Goal: Information Seeking & Learning: Learn about a topic

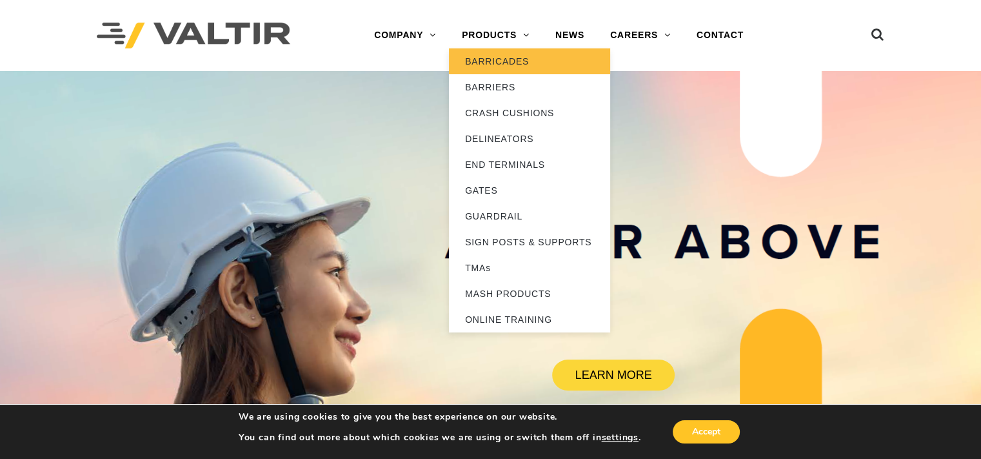
click at [490, 60] on link "BARRICADES" at bounding box center [529, 61] width 161 height 26
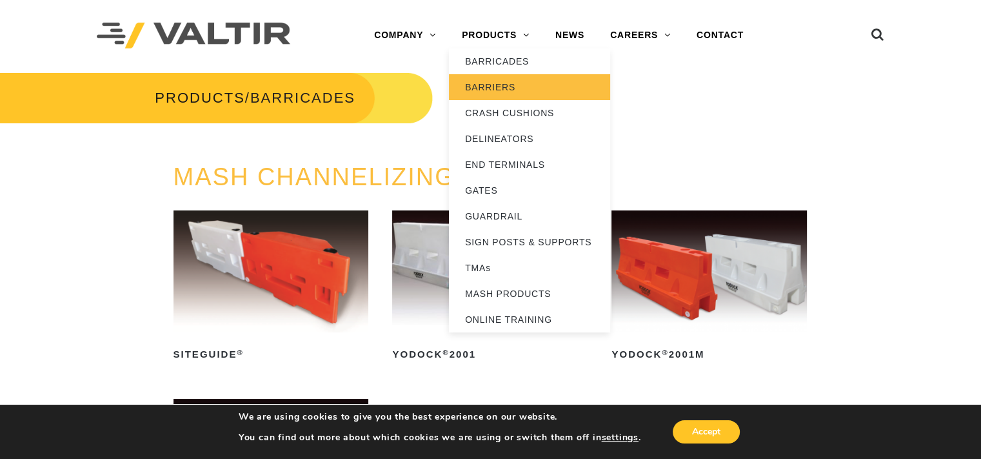
click at [484, 88] on link "BARRIERS" at bounding box center [529, 87] width 161 height 26
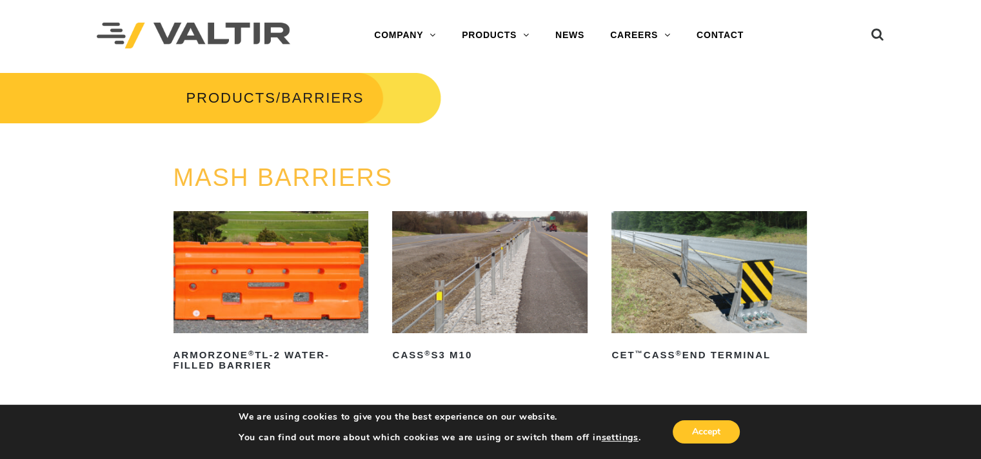
click at [504, 288] on img at bounding box center [489, 272] width 195 height 122
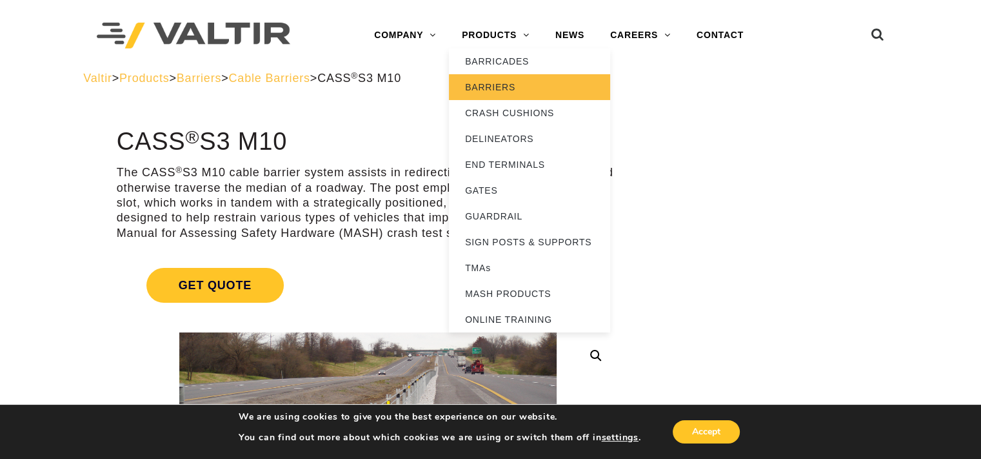
click at [492, 92] on link "BARRIERS" at bounding box center [529, 87] width 161 height 26
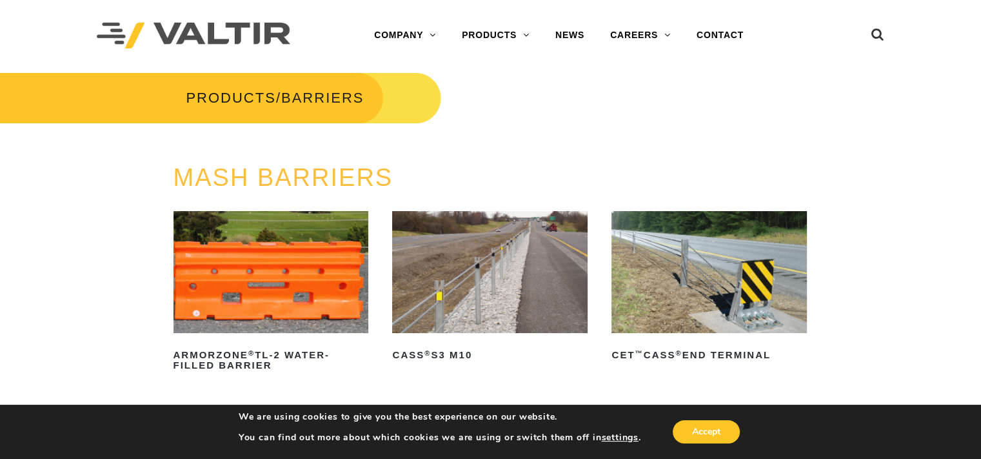
click at [673, 259] on img at bounding box center [708, 272] width 195 height 122
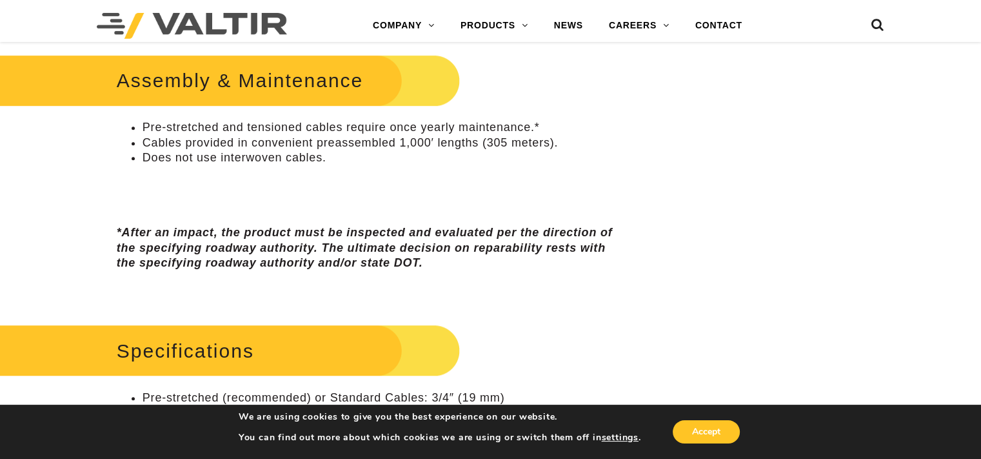
scroll to position [967, 0]
